Goal: Navigation & Orientation: Find specific page/section

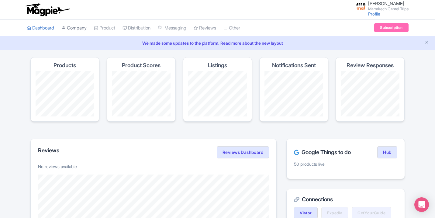
click at [84, 31] on link "Company" at bounding box center [73, 28] width 25 height 17
click at [119, 26] on li "Product My Products Image Library Rate Sheets" at bounding box center [104, 28] width 29 height 16
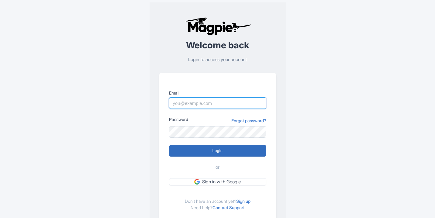
type input "[EMAIL_ADDRESS][DOMAIN_NAME]"
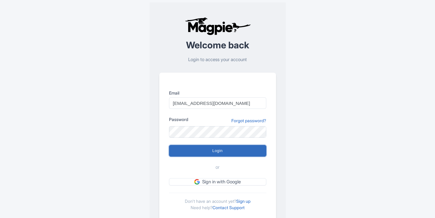
click at [219, 154] on input "Login" at bounding box center [217, 151] width 97 height 12
type input "Logging in..."
